Goal: Task Accomplishment & Management: Use online tool/utility

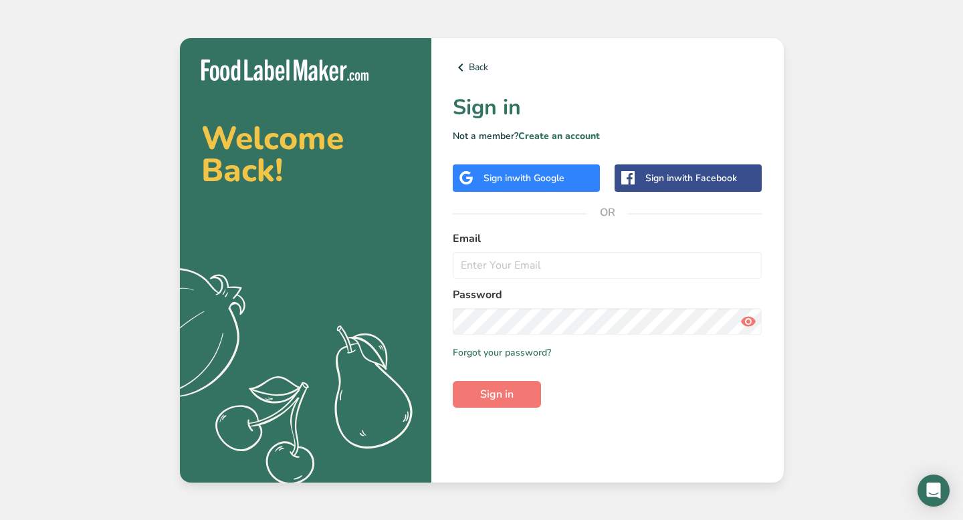
click at [560, 170] on div "Sign in with Google" at bounding box center [526, 177] width 147 height 27
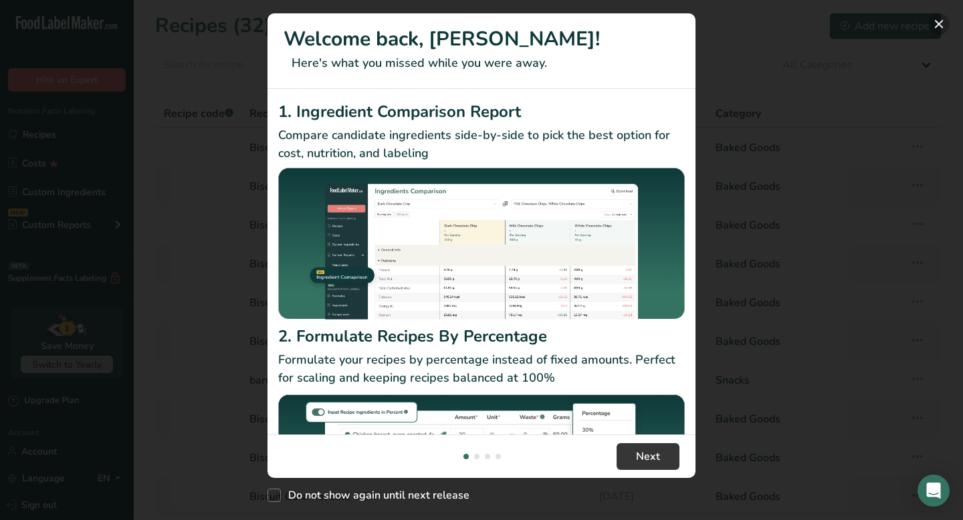
click at [937, 26] on button "New Features" at bounding box center [938, 23] width 21 height 21
